Goal: Find specific page/section: Find specific page/section

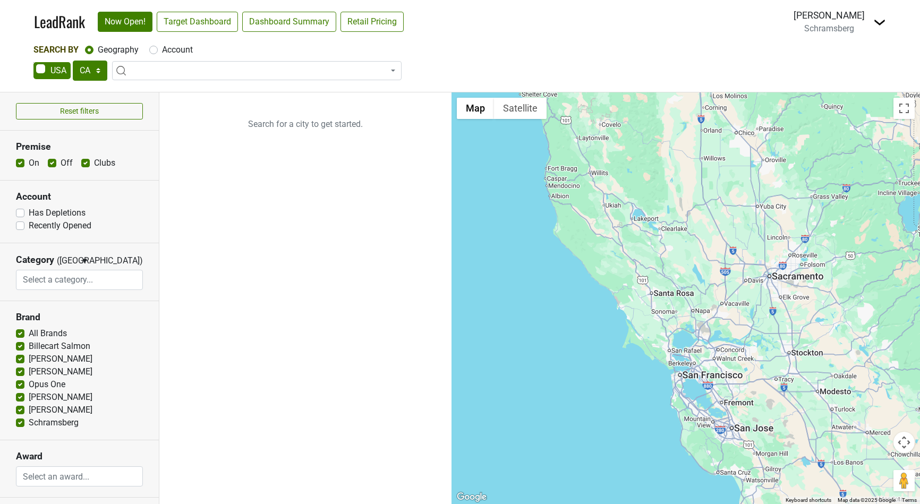
select select "CA"
select select
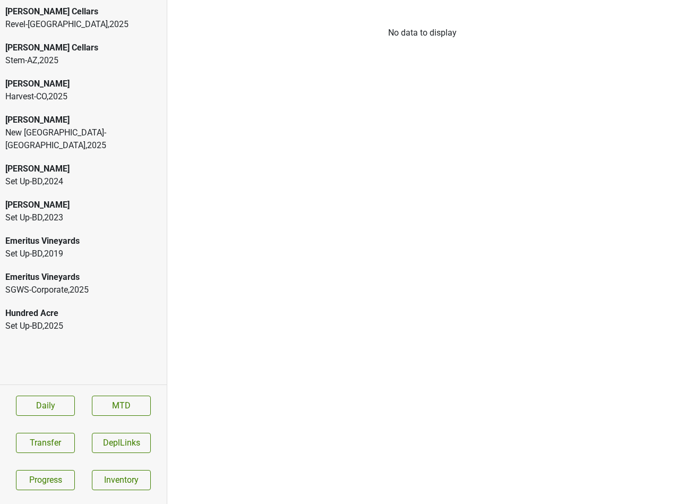
click at [110, 416] on section "Daily MTD Transfer DeplLinks Progress Inventory" at bounding box center [83, 443] width 167 height 116
click at [112, 413] on link "MTD" at bounding box center [121, 406] width 59 height 20
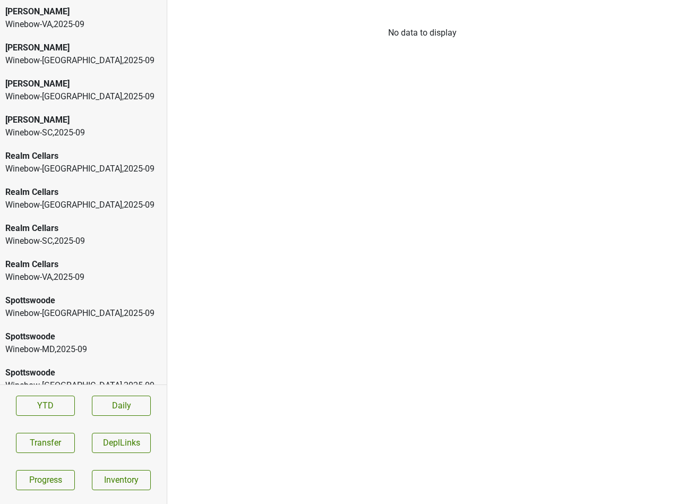
scroll to position [193, 0]
